Goal: Information Seeking & Learning: Understand process/instructions

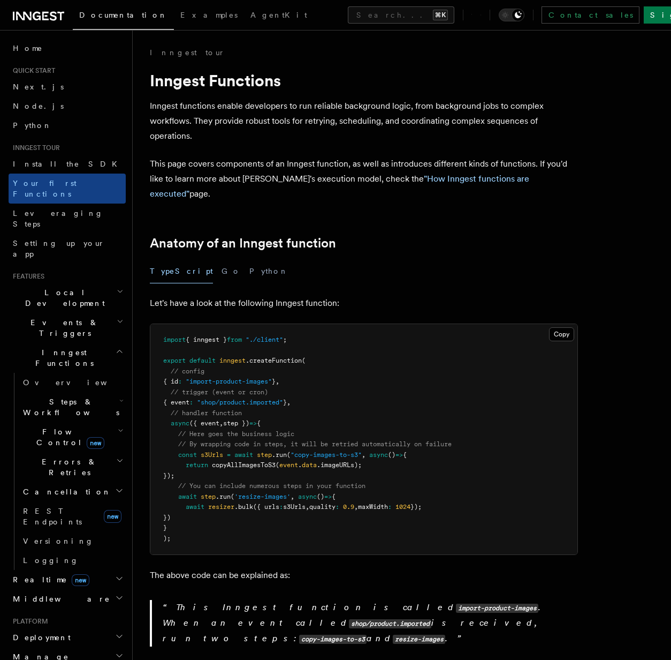
scroll to position [6, 0]
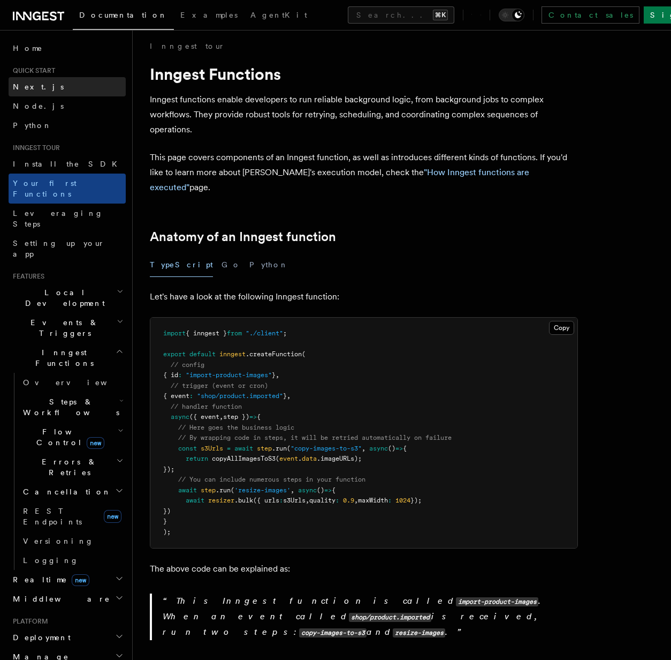
click at [54, 89] on link "Next.js" at bounding box center [67, 86] width 117 height 19
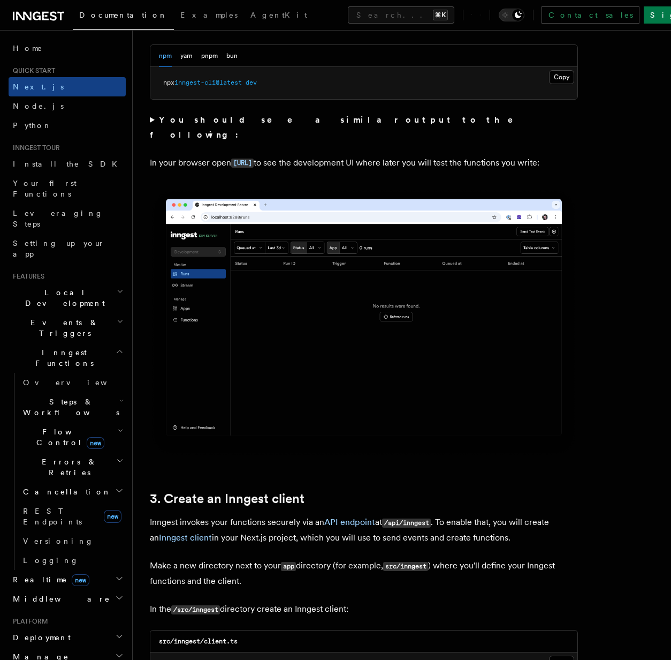
scroll to position [1177, 0]
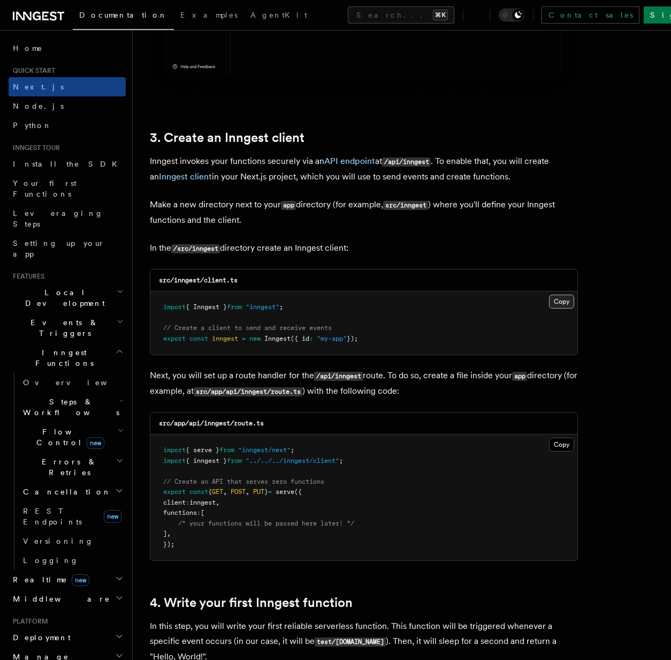
click at [561, 298] on button "Copy Copied" at bounding box center [561, 302] width 25 height 14
click at [562, 300] on button "Copy Copied" at bounding box center [561, 302] width 25 height 14
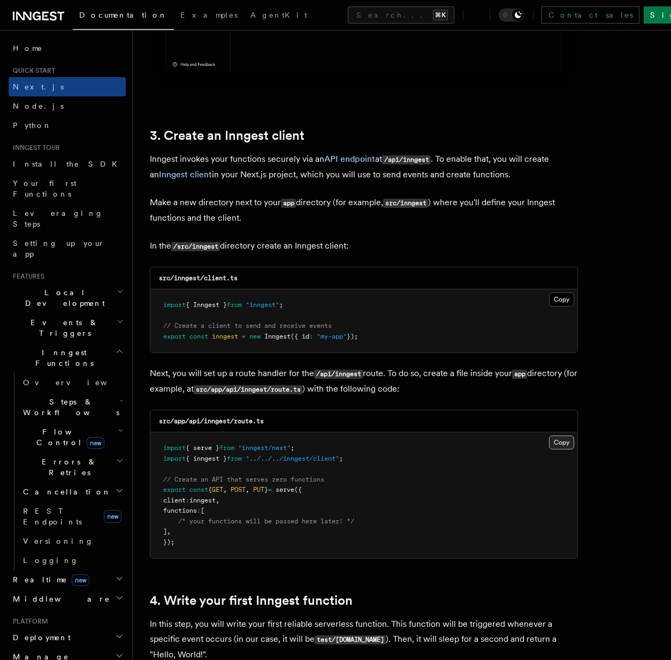
click at [557, 439] on button "Copy Copied" at bounding box center [561, 442] width 25 height 14
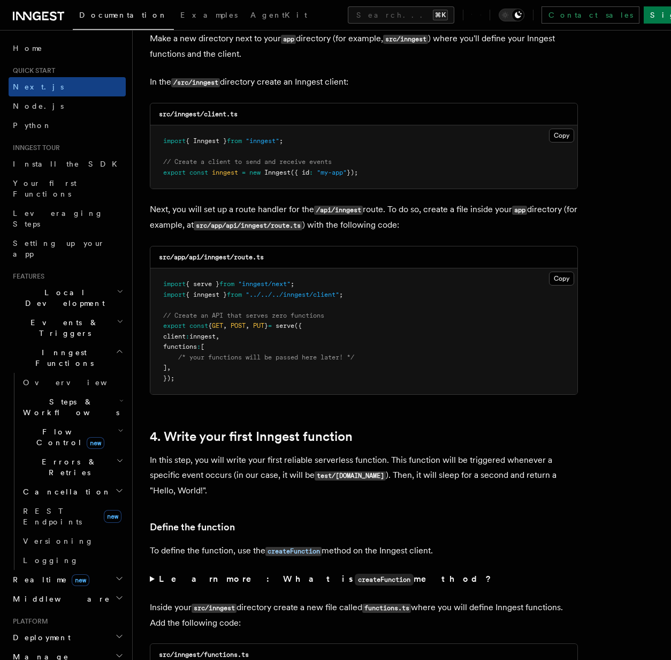
scroll to position [1536, 0]
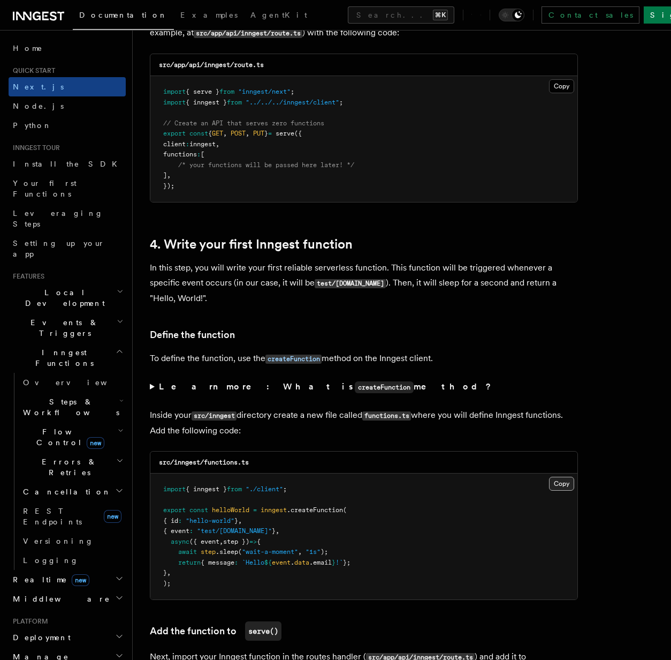
click at [560, 481] on button "Copy Copied" at bounding box center [561, 484] width 25 height 14
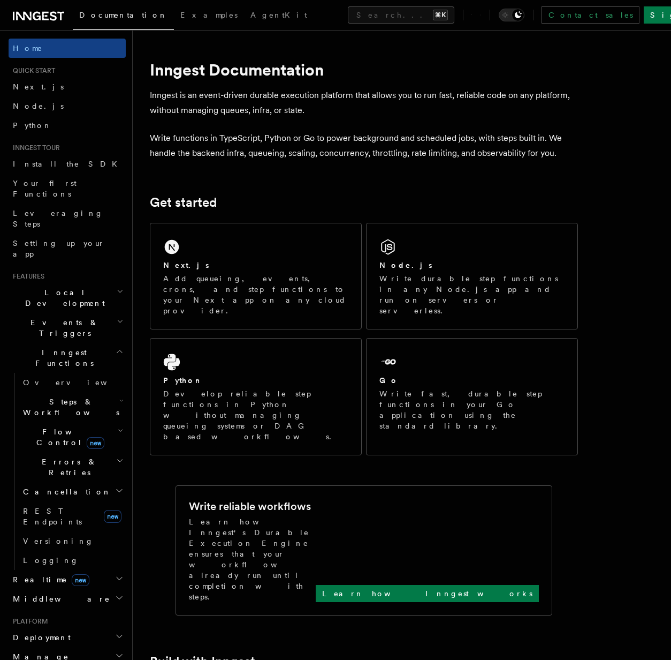
click at [273, 1] on div "Documentation Examples AgentKit Search... ⌘K Contact sales Sign Up" at bounding box center [335, 15] width 671 height 30
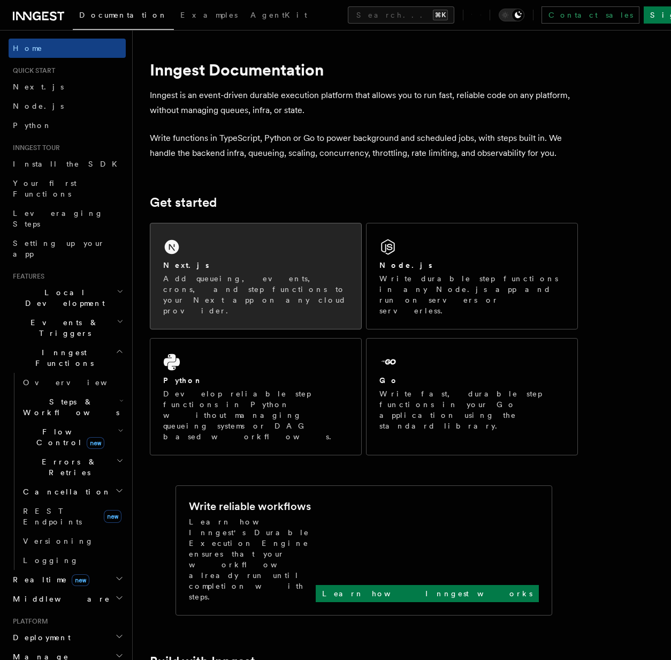
click at [267, 246] on div "Next.js Add queueing, events, crons, and step functions to your Next app on any…" at bounding box center [255, 275] width 211 height 105
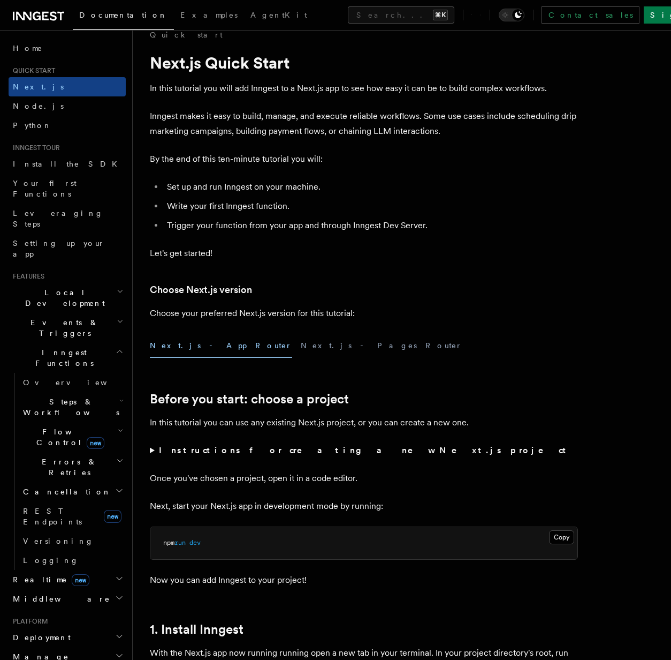
scroll to position [69, 0]
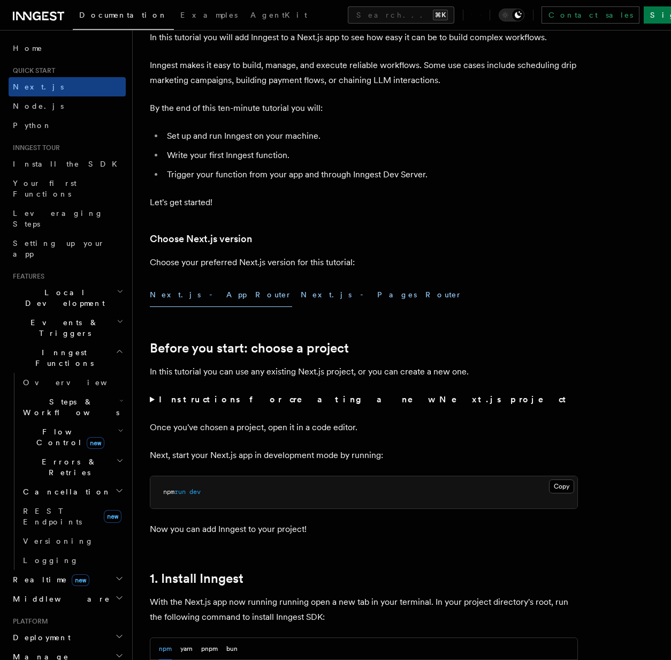
click at [301, 304] on button "Next.js - Pages Router" at bounding box center [382, 295] width 162 height 24
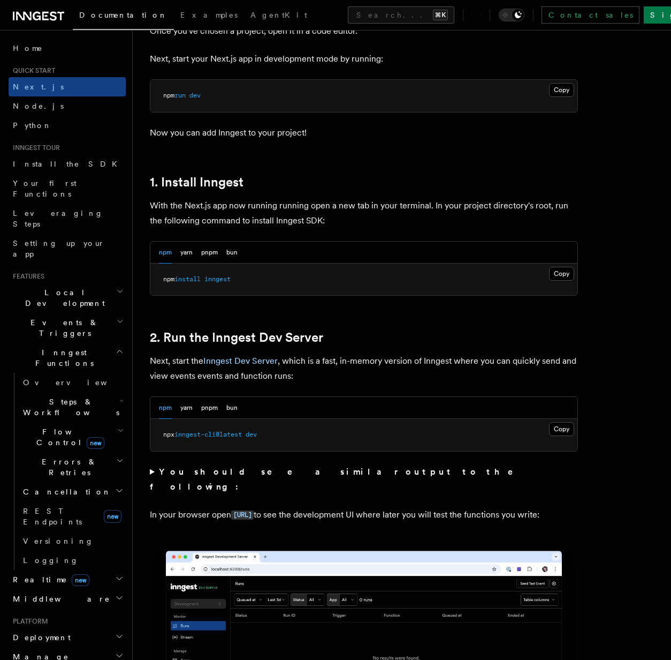
scroll to position [524, 0]
